Goal: Information Seeking & Learning: Learn about a topic

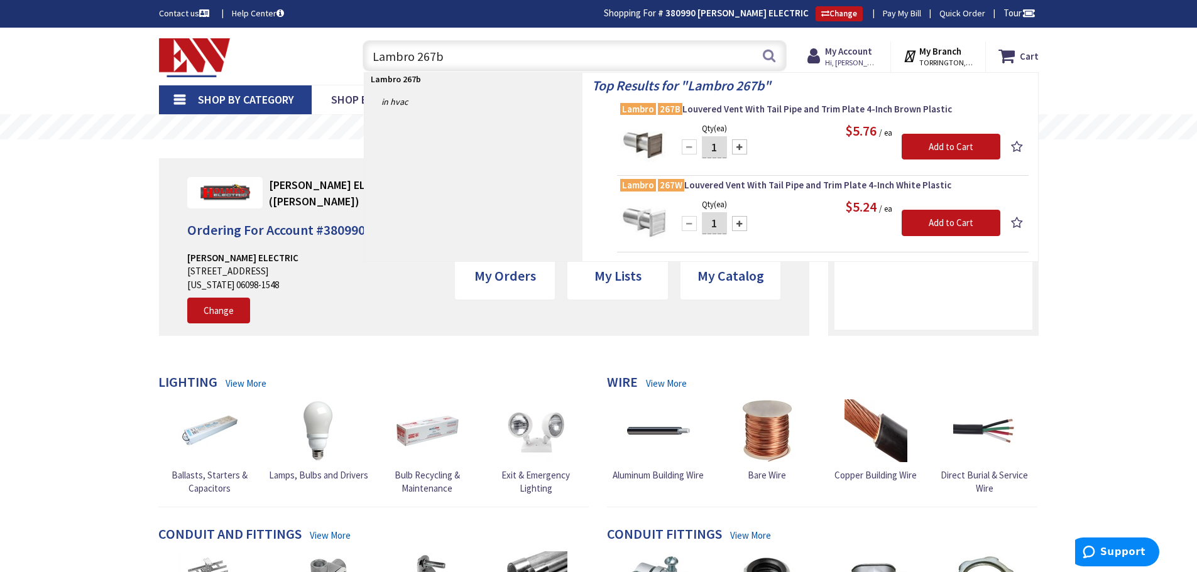
drag, startPoint x: 450, startPoint y: 53, endPoint x: 349, endPoint y: 49, distance: 100.6
click at [349, 49] on div "Lambro 267b Lambro 267b Search" at bounding box center [571, 55] width 449 height 40
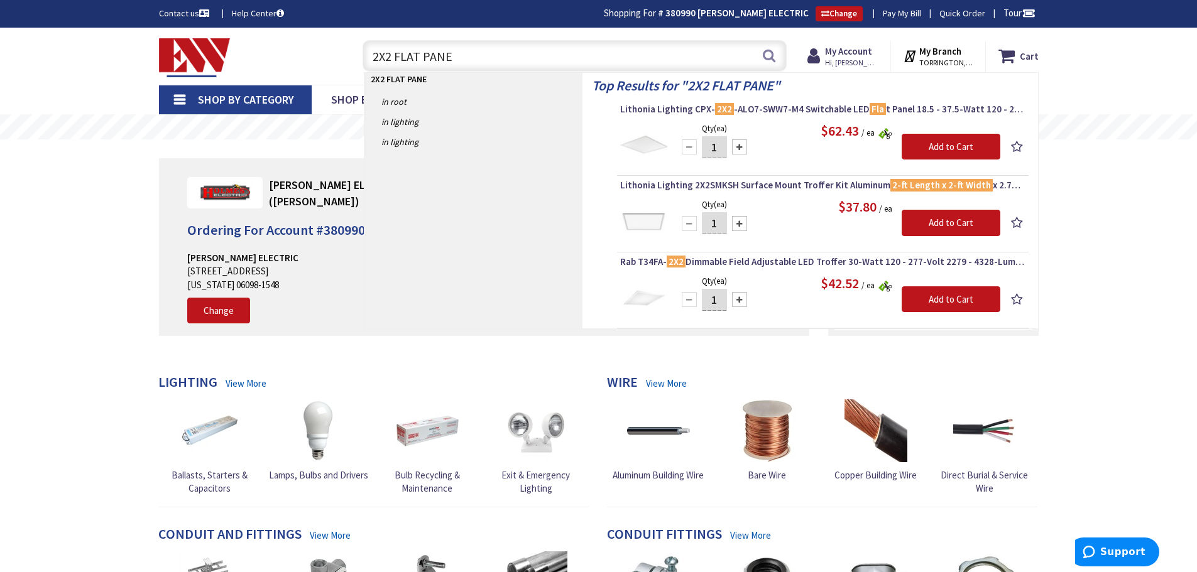
type input "2X2 FLAT PANEL"
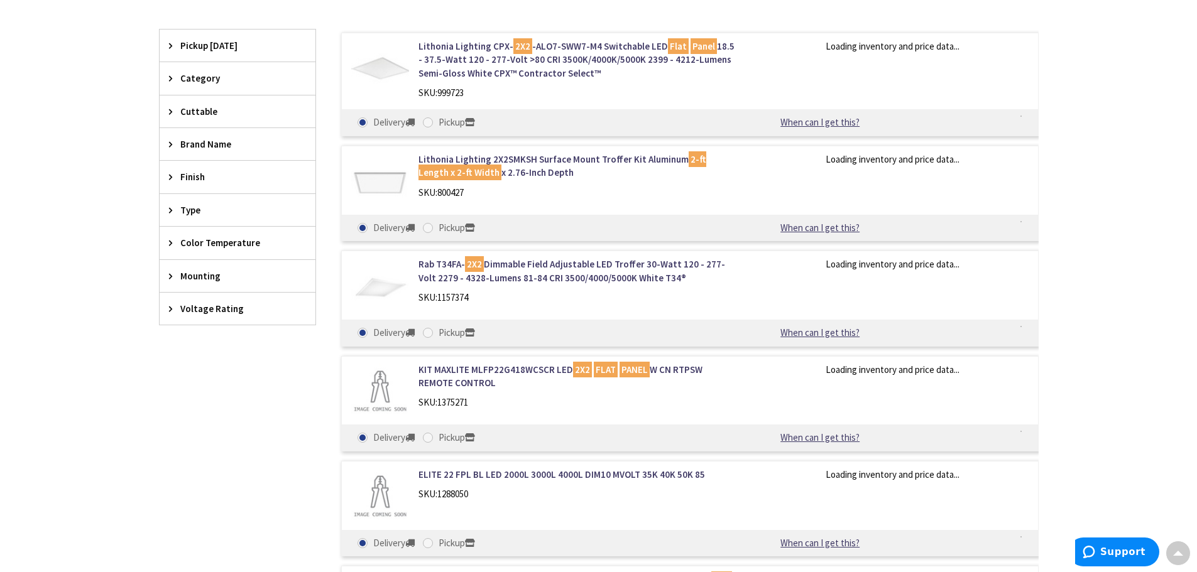
scroll to position [316, 0]
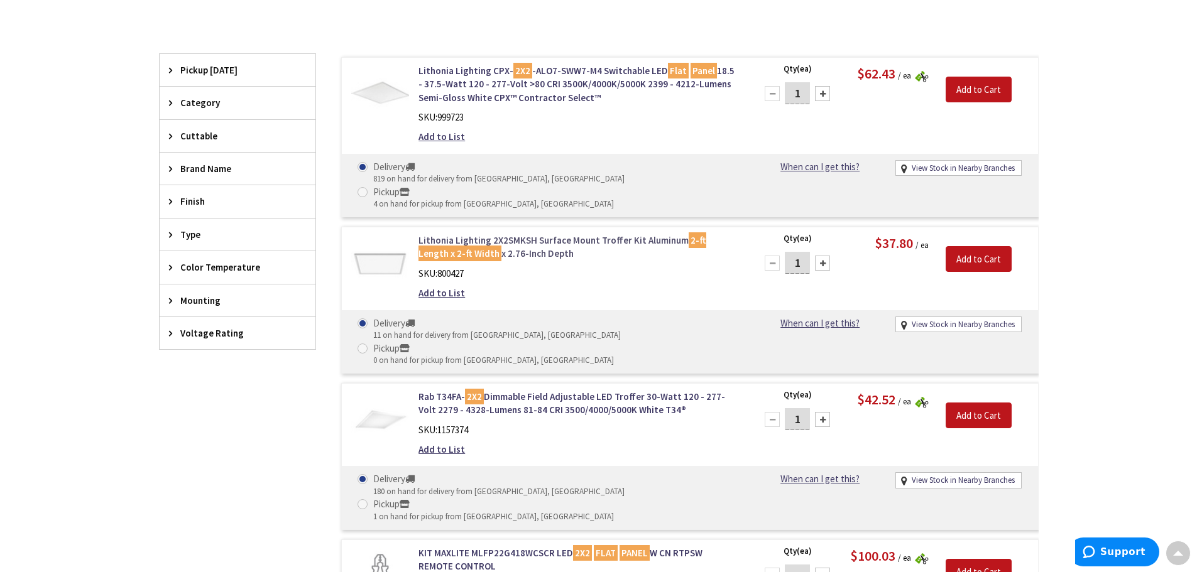
click at [519, 234] on link "Lithonia Lighting 2X2SMKSH Surface Mount Troffer Kit Aluminum 2-ft Length x 2-f…" at bounding box center [578, 247] width 320 height 27
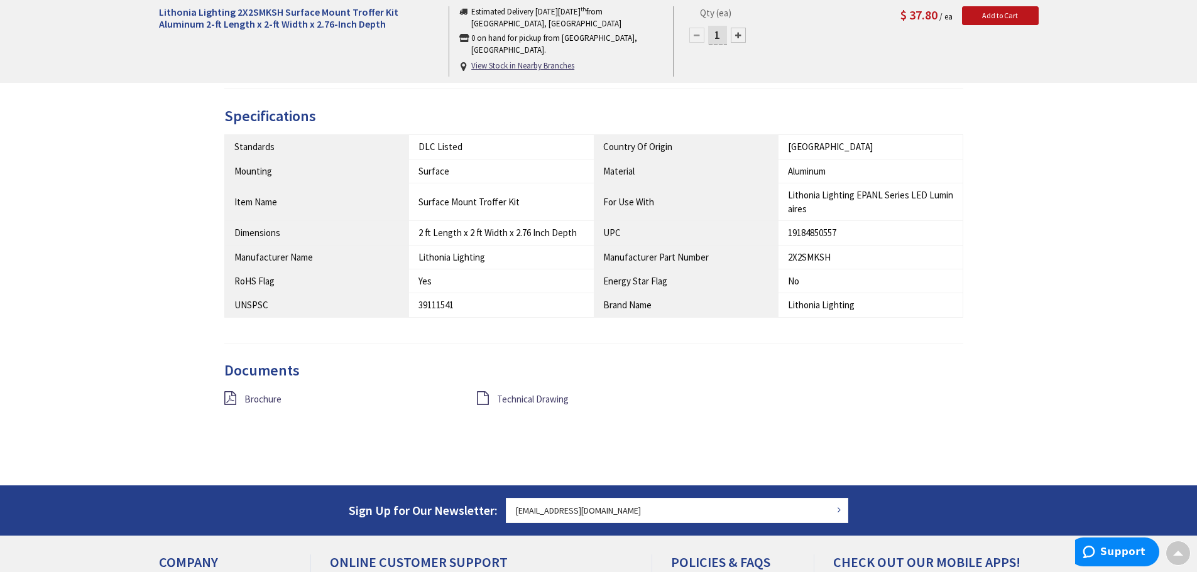
scroll to position [630, 0]
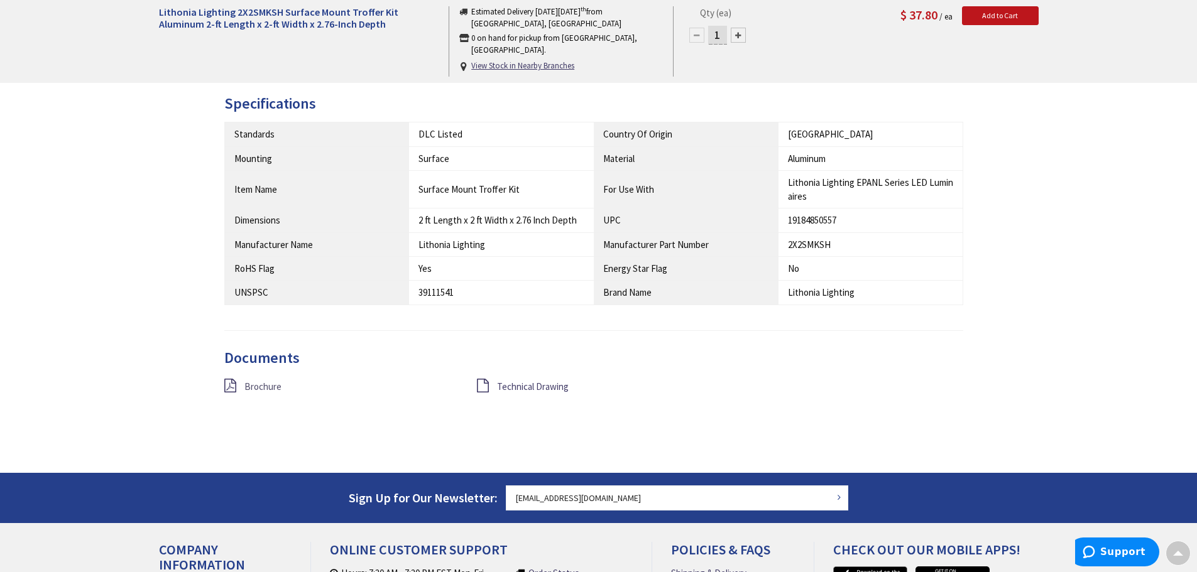
click at [272, 387] on span "Brochure" at bounding box center [262, 387] width 37 height 12
